Goal: Task Accomplishment & Management: Complete application form

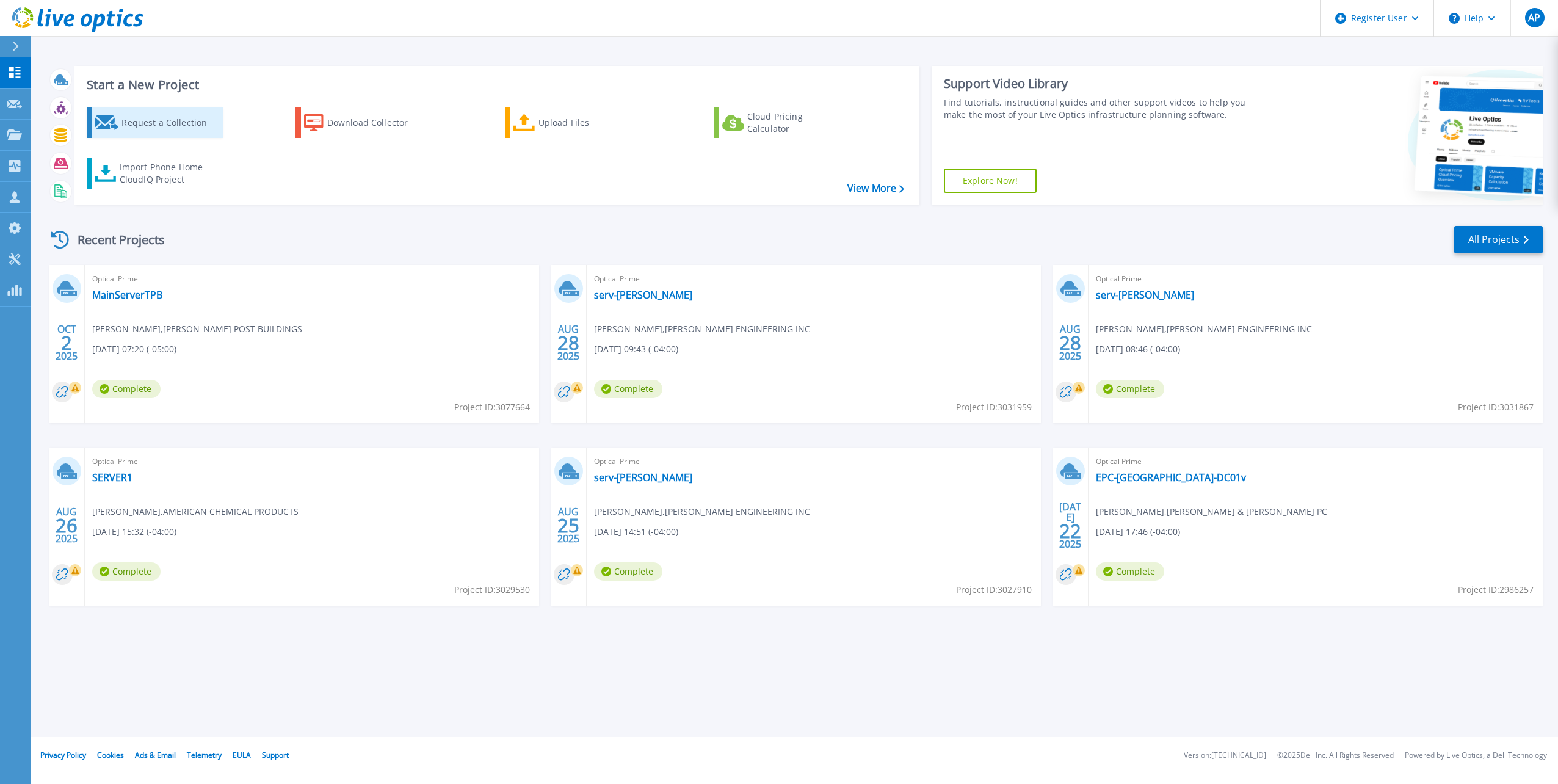
click at [137, 124] on div "Request a Collection" at bounding box center [170, 123] width 98 height 24
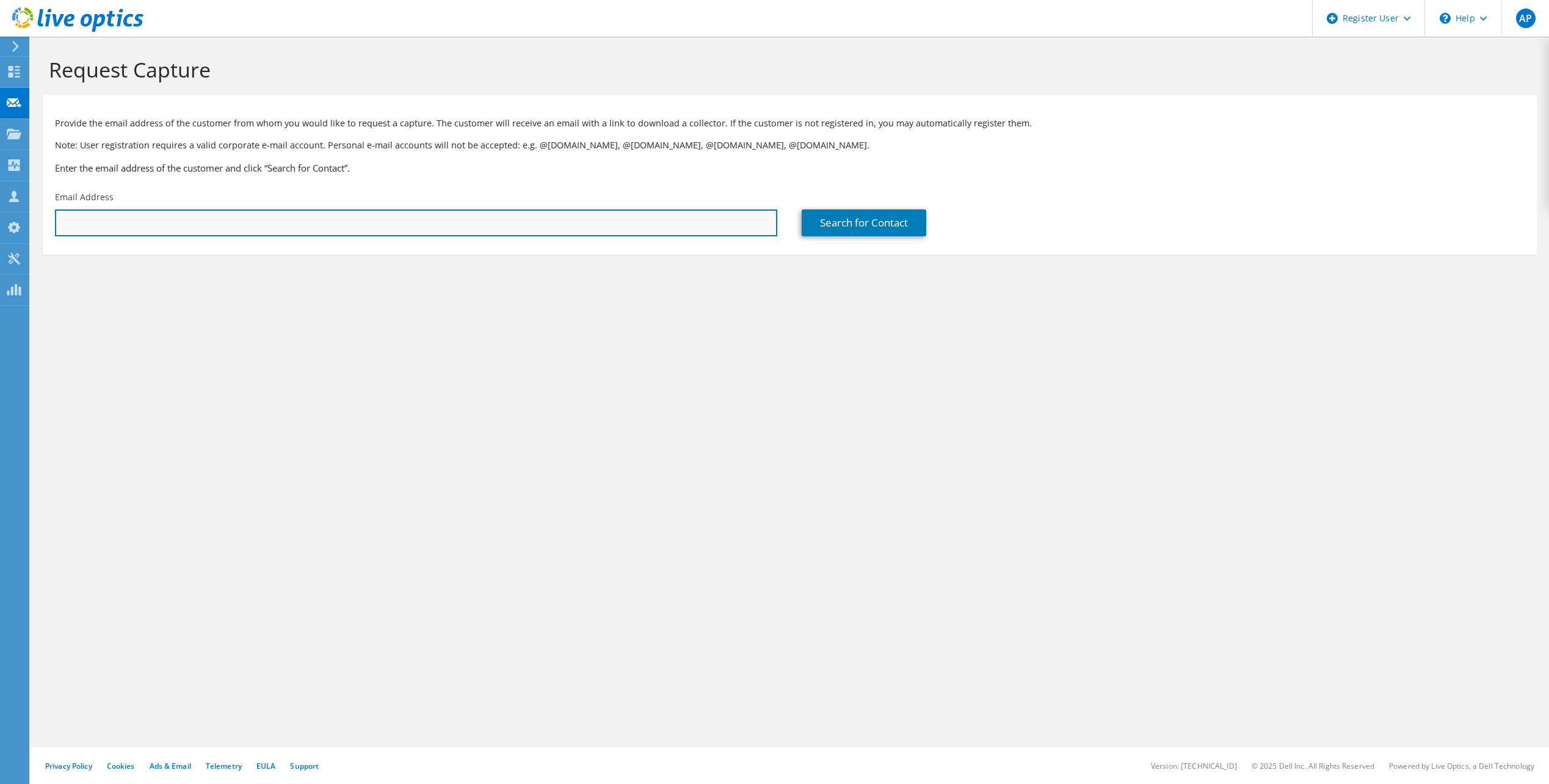
click at [278, 228] on input "text" at bounding box center [416, 222] width 722 height 27
paste input "nsmith@recoretechnologies.com"
type input "nsmith@recoretechnologies.com"
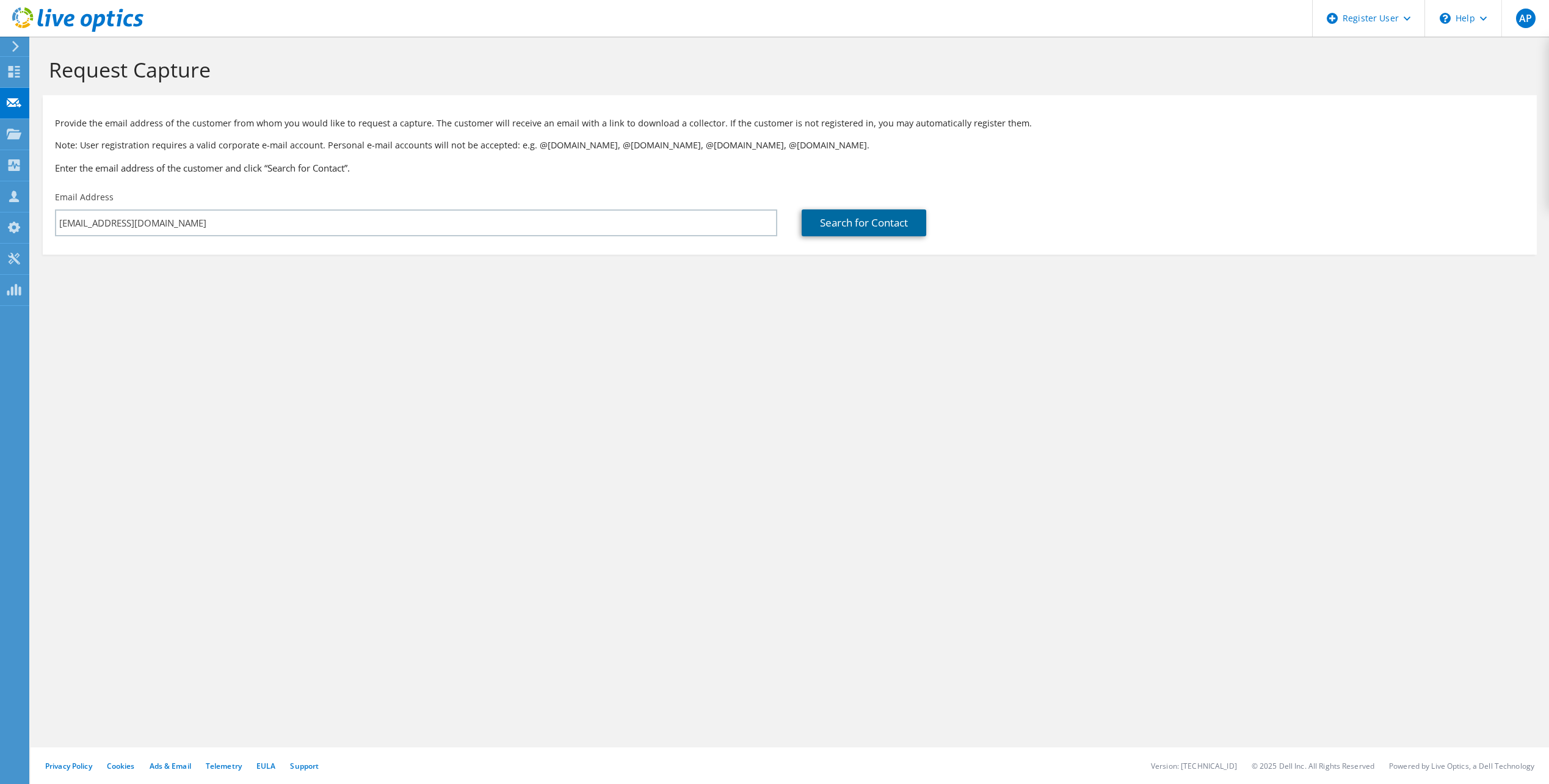
click at [864, 226] on link "Search for Contact" at bounding box center [864, 222] width 125 height 27
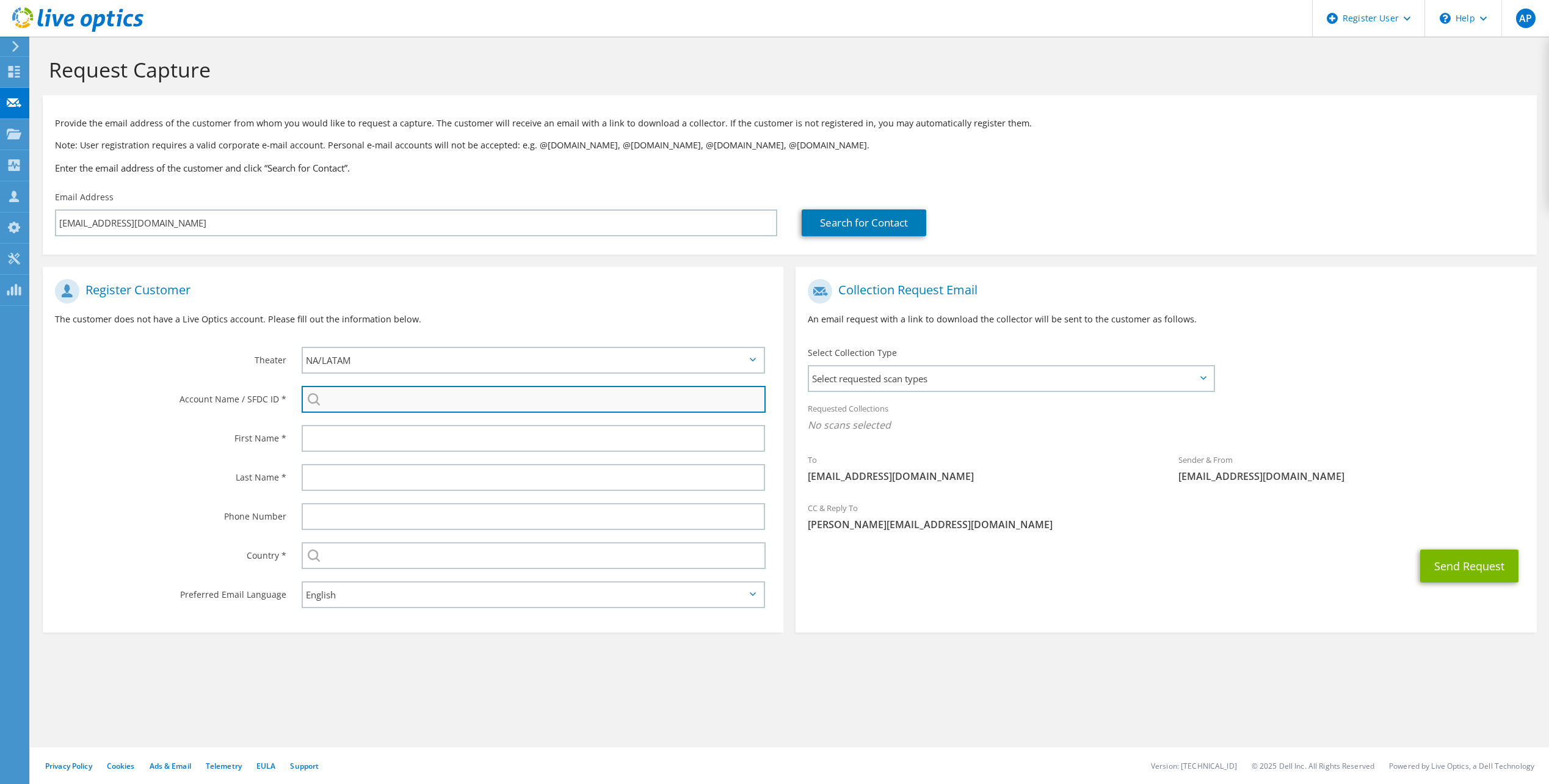
click at [346, 397] on input "search" at bounding box center [533, 399] width 464 height 27
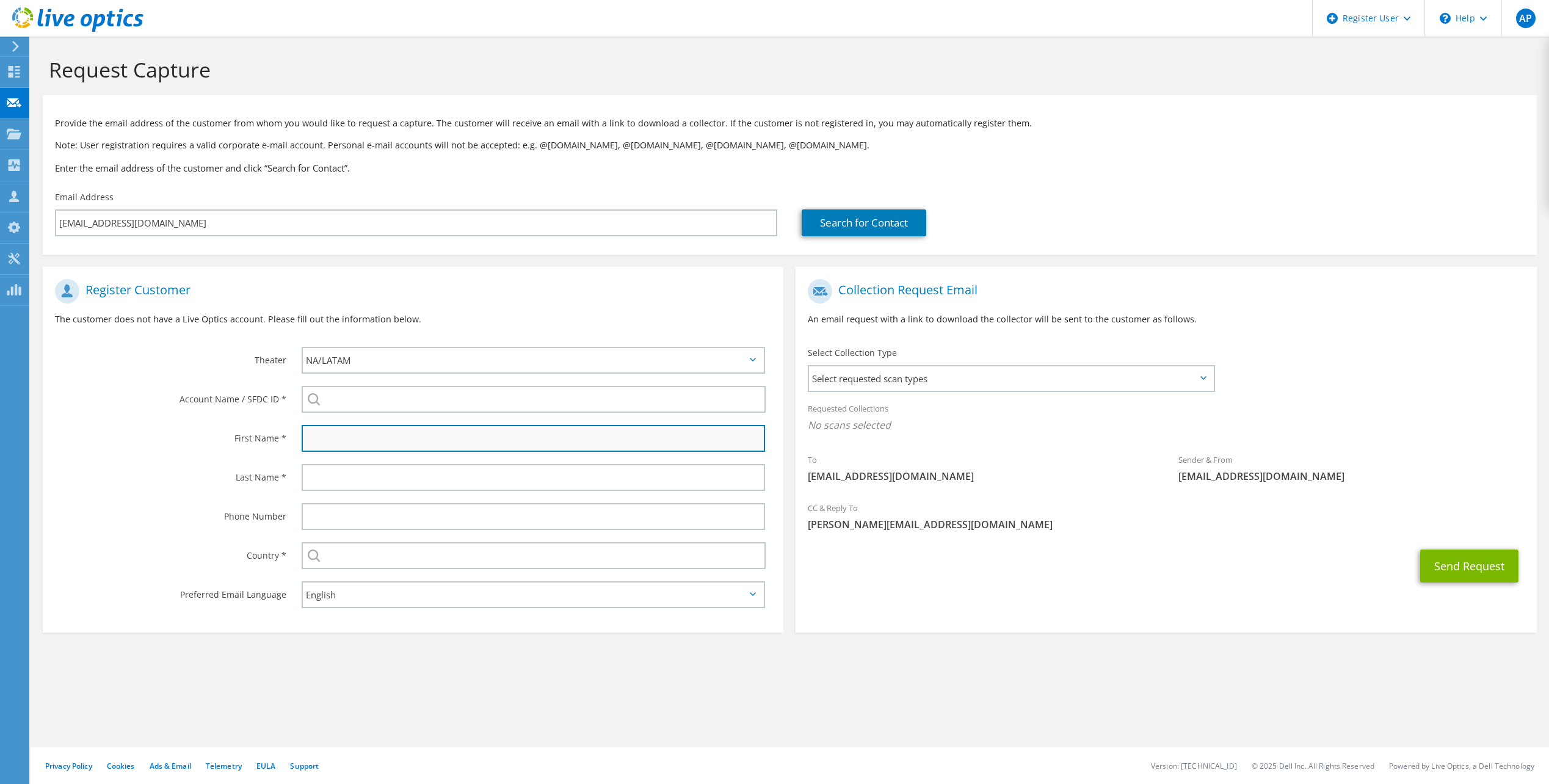
click at [388, 434] on input "text" at bounding box center [533, 438] width 463 height 27
type input "Nathanal"
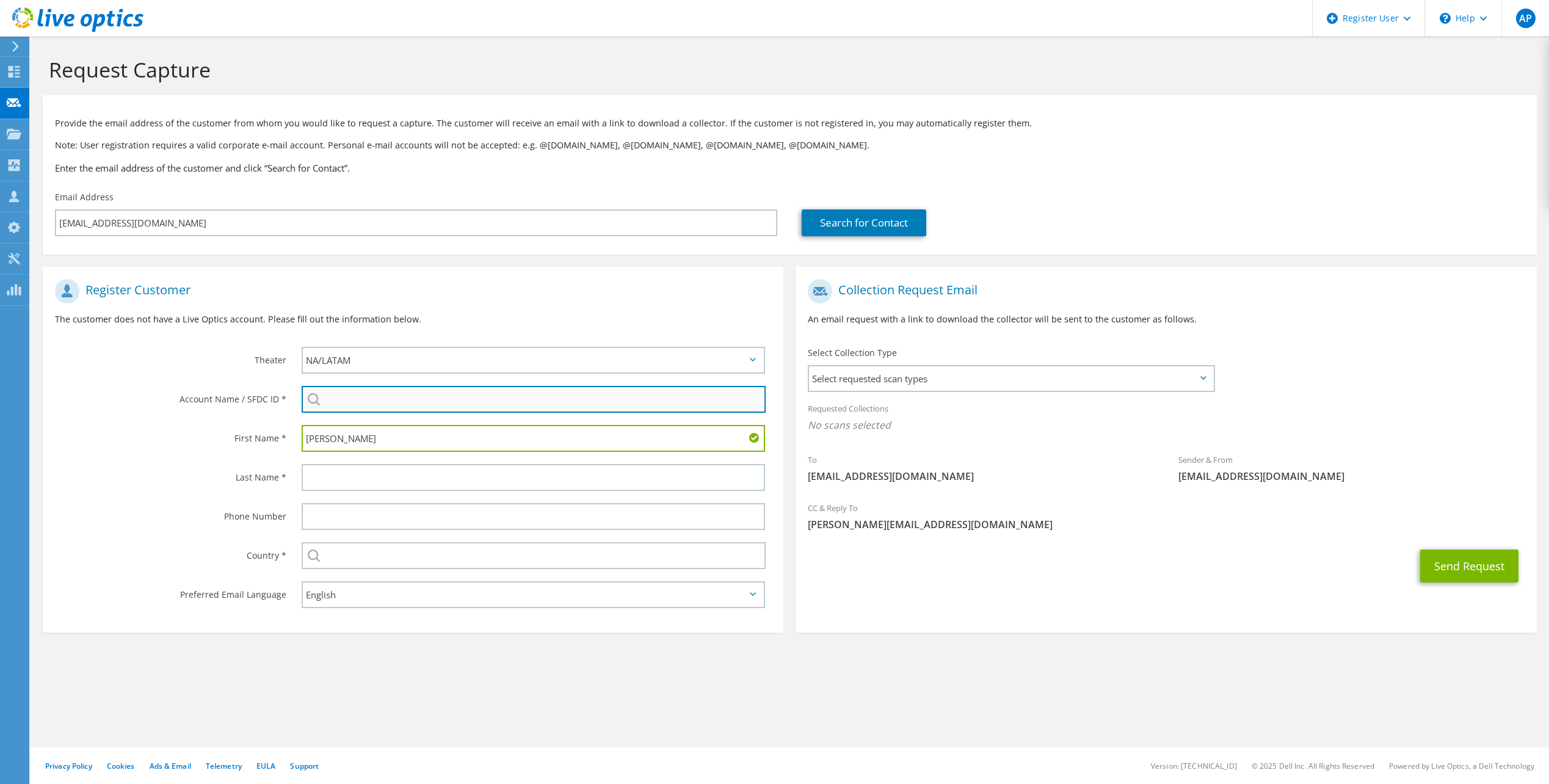
click at [380, 398] on input "search" at bounding box center [533, 399] width 464 height 27
paste input "3316523870"
click at [412, 415] on li "RECORE INFORMATION TECHNOLOGY : 3316523870" at bounding box center [411, 415] width 220 height 14
type input "RECORE INFORMATION TECHNOLOGY : 3316523870"
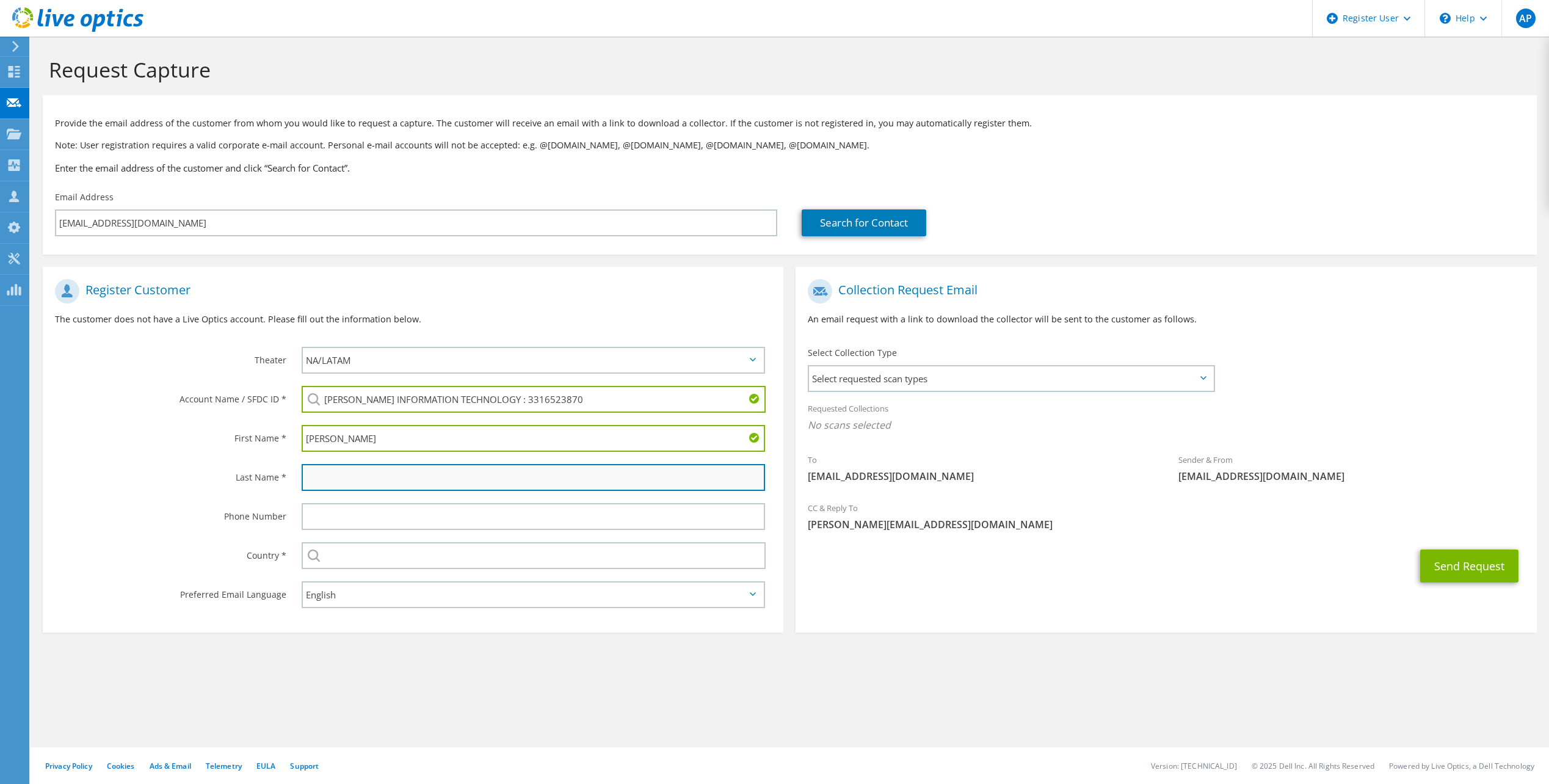
click at [342, 478] on input "text" at bounding box center [533, 477] width 463 height 27
type input "Smith"
click at [331, 443] on input "Nathanal" at bounding box center [533, 438] width 463 height 27
click at [343, 440] on input "Nathanal" at bounding box center [533, 438] width 463 height 27
type input "Nathanael"
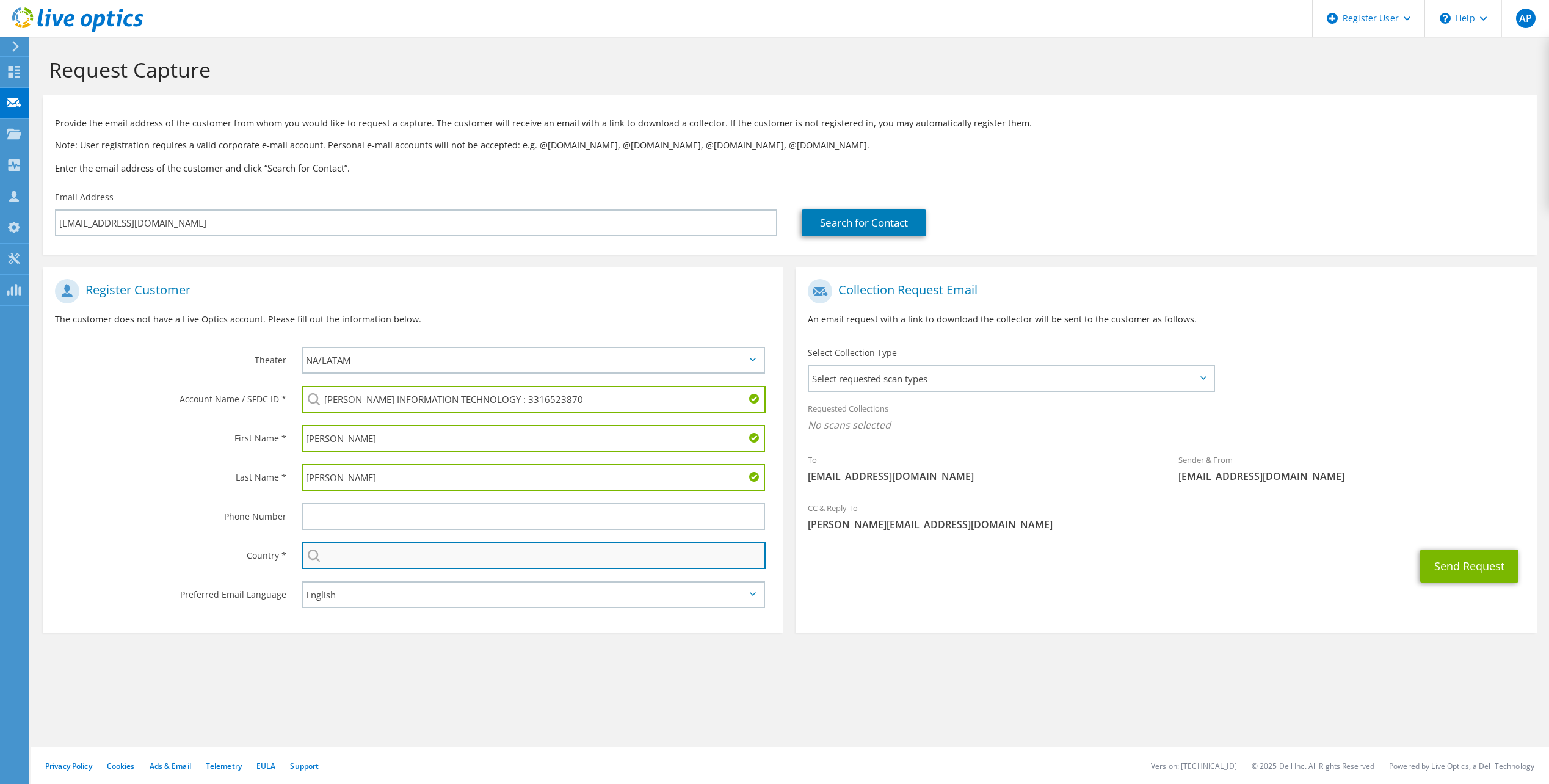
click at [575, 559] on input "text" at bounding box center [533, 555] width 464 height 27
type input "United States"
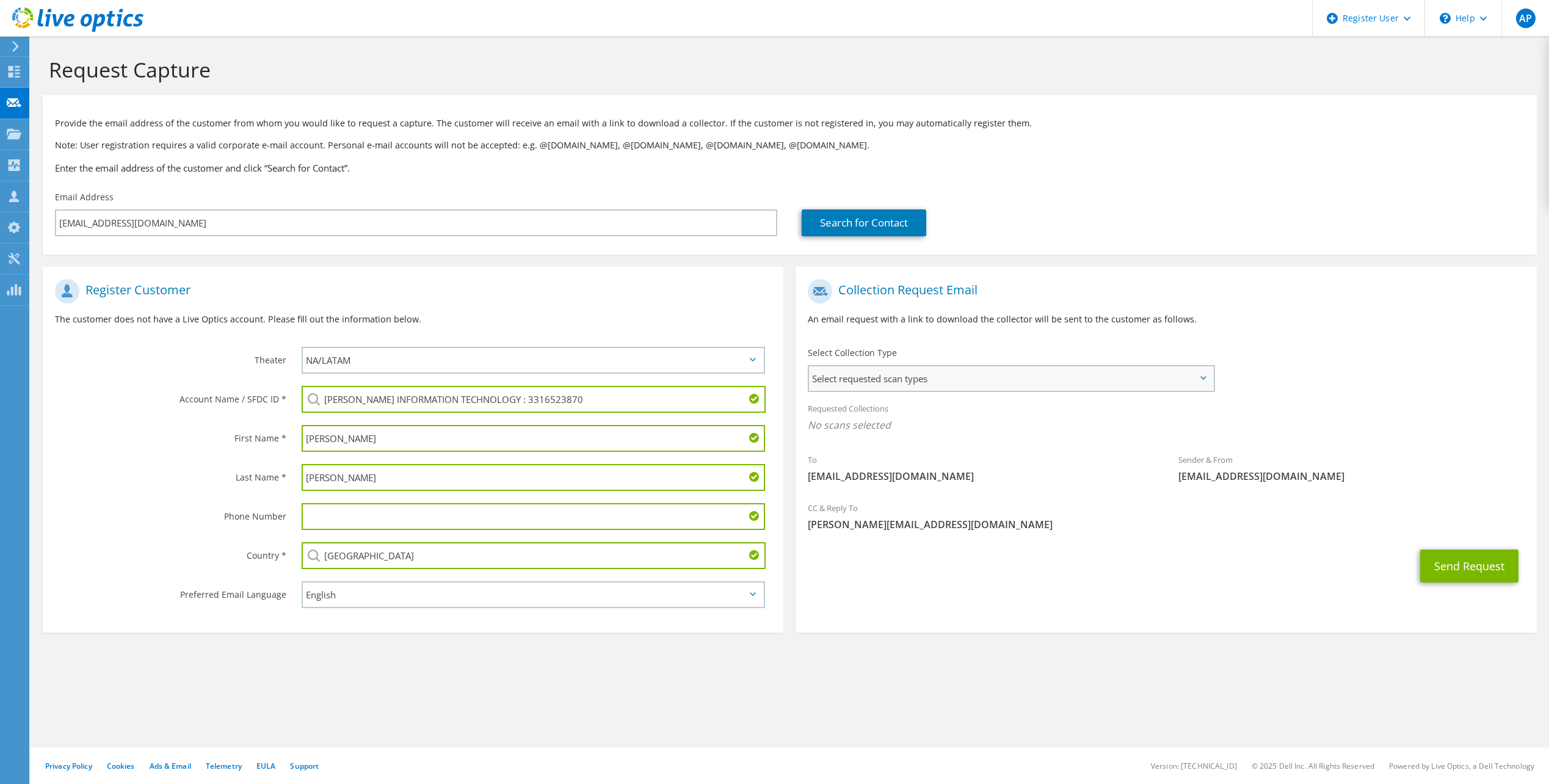
click at [952, 387] on span "Select requested scan types" at bounding box center [1010, 379] width 403 height 24
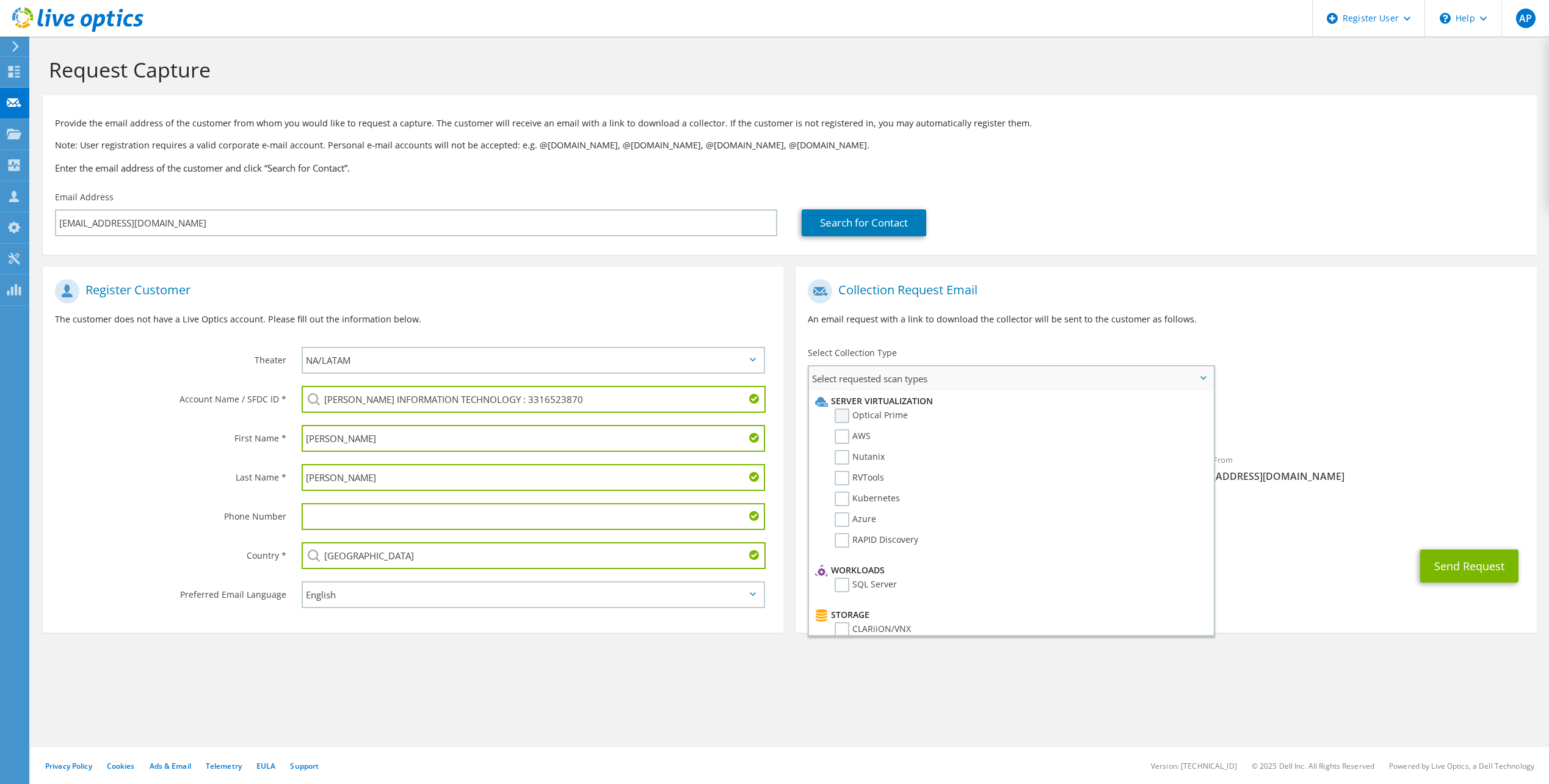
click at [874, 417] on label "Optical Prime" at bounding box center [871, 415] width 73 height 14
click at [0, 0] on input "Optical Prime" at bounding box center [0, 0] width 0 height 0
click at [1291, 593] on section "Collection Request Email An email request with a link to download the collector…" at bounding box center [1166, 450] width 740 height 366
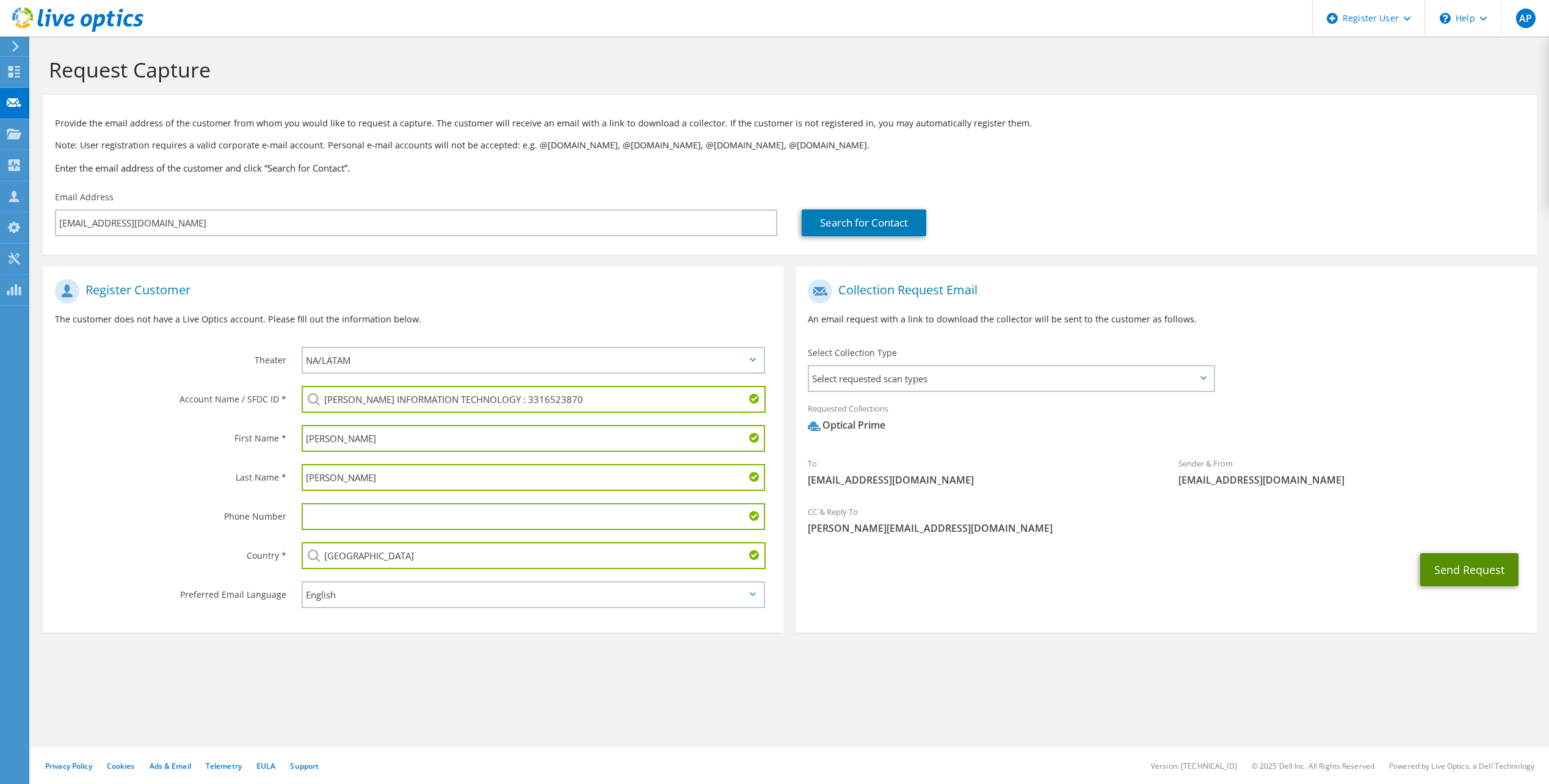
click at [1464, 569] on button "Send Request" at bounding box center [1469, 570] width 98 height 33
